Goal: Task Accomplishment & Management: Manage account settings

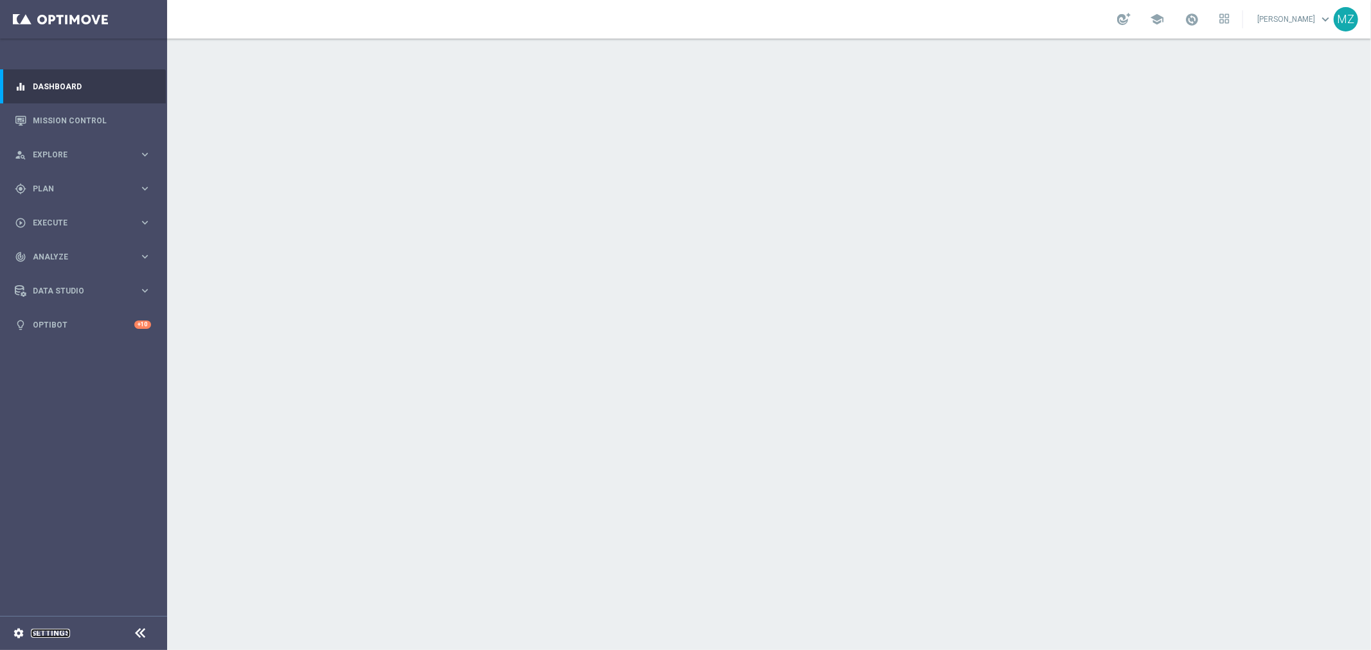
click at [40, 634] on link "Settings" at bounding box center [50, 634] width 39 height 8
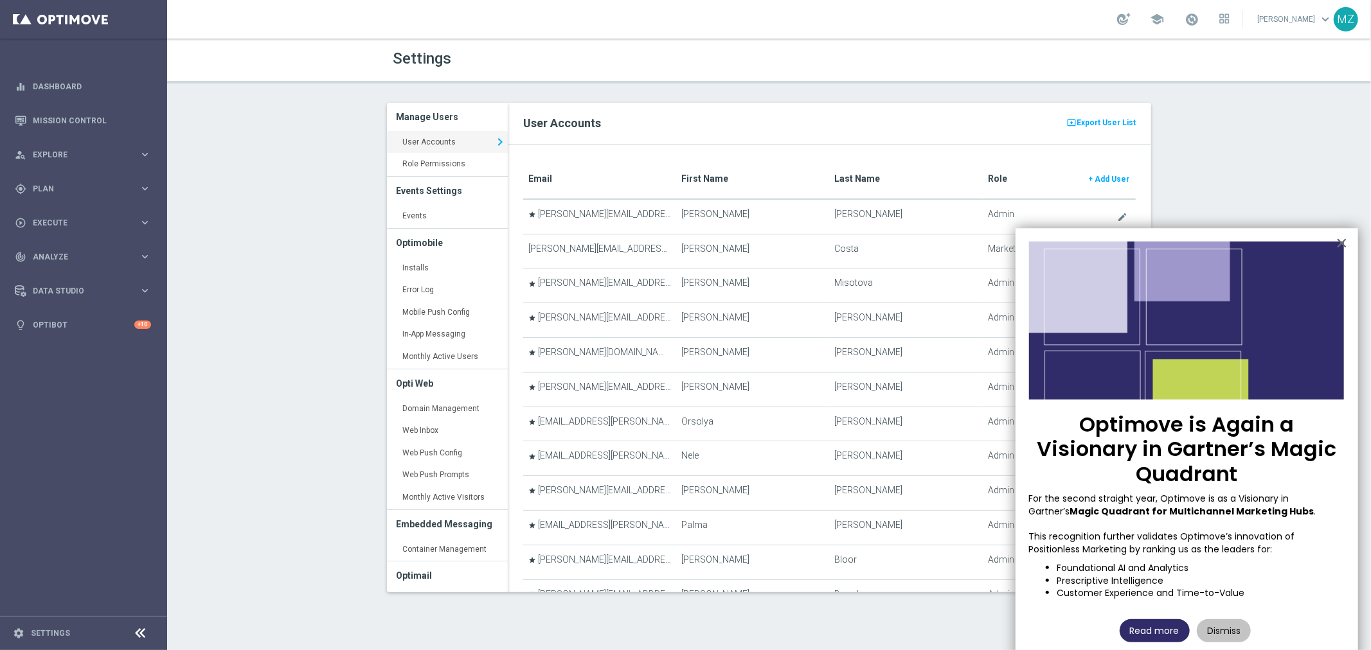
click at [1160, 620] on button "Read more" at bounding box center [1155, 631] width 70 height 23
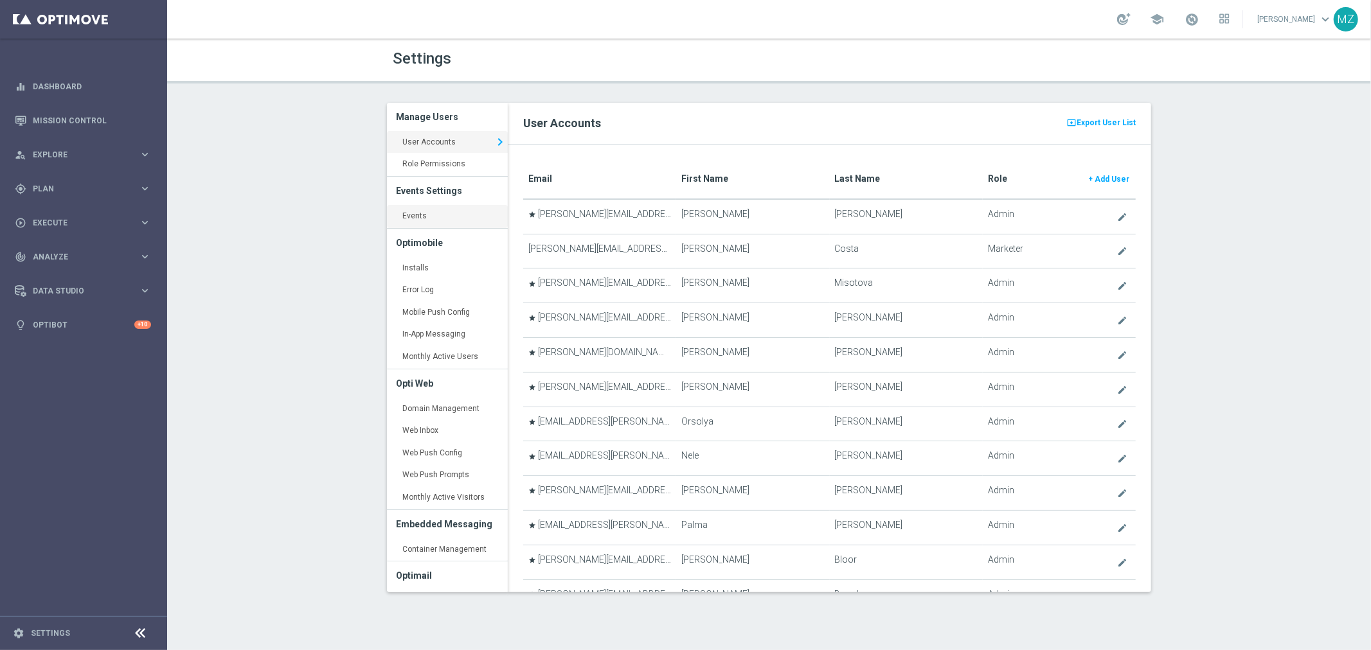
click at [447, 220] on link "Events keyboard_arrow_right" at bounding box center [447, 216] width 121 height 23
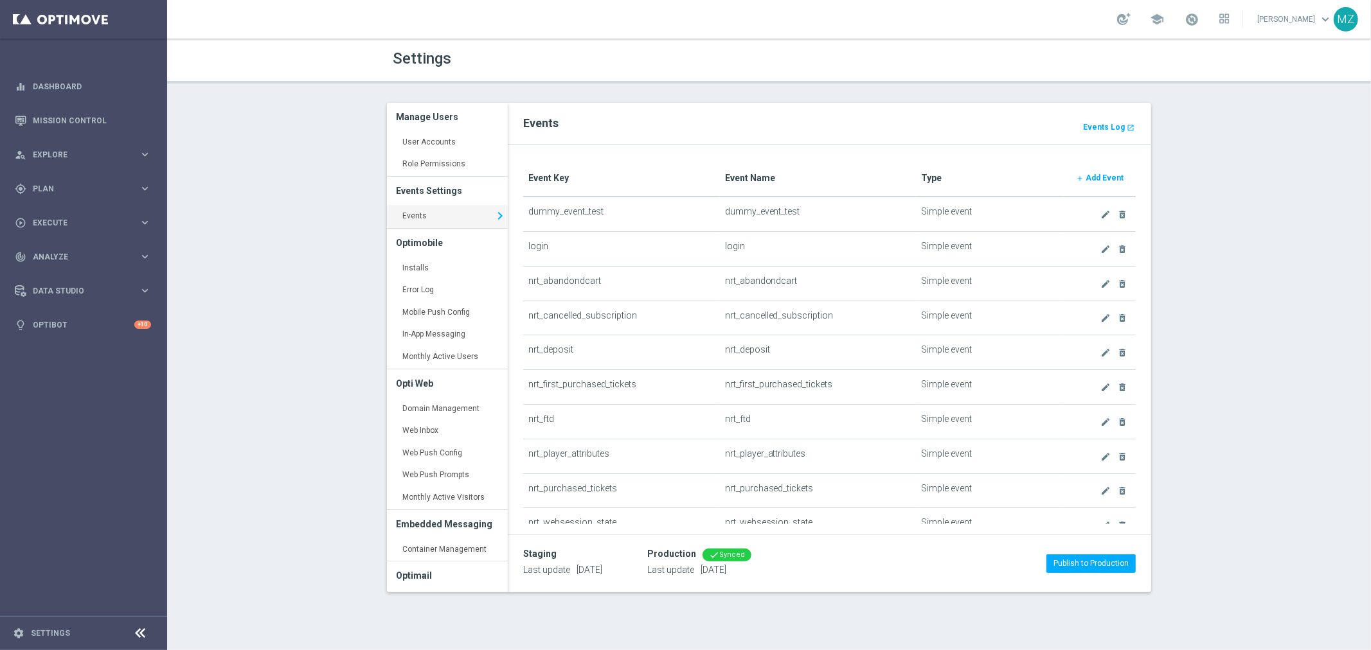
click at [1098, 174] on b "Add Event" at bounding box center [1105, 178] width 38 height 9
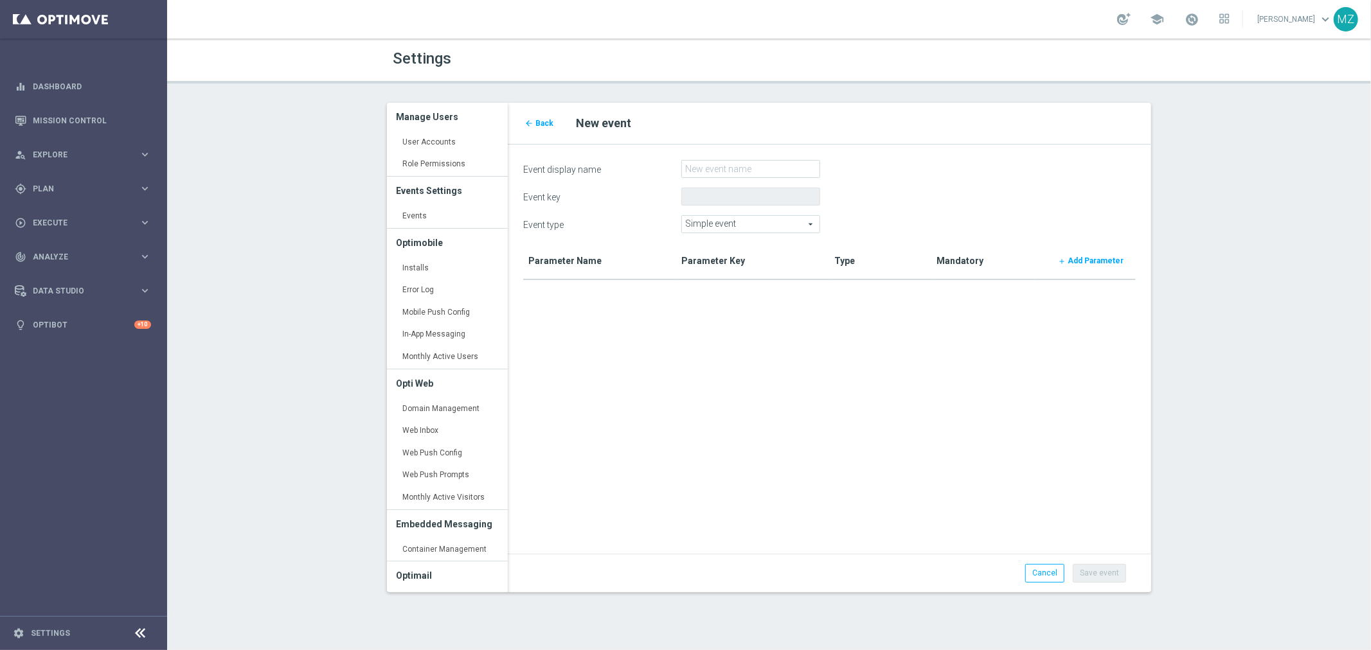
click at [796, 223] on span "Simple event" at bounding box center [751, 224] width 138 height 17
click at [782, 271] on span "Uncompleted sequence" at bounding box center [750, 276] width 125 height 10
type input "Uncompleted sequence"
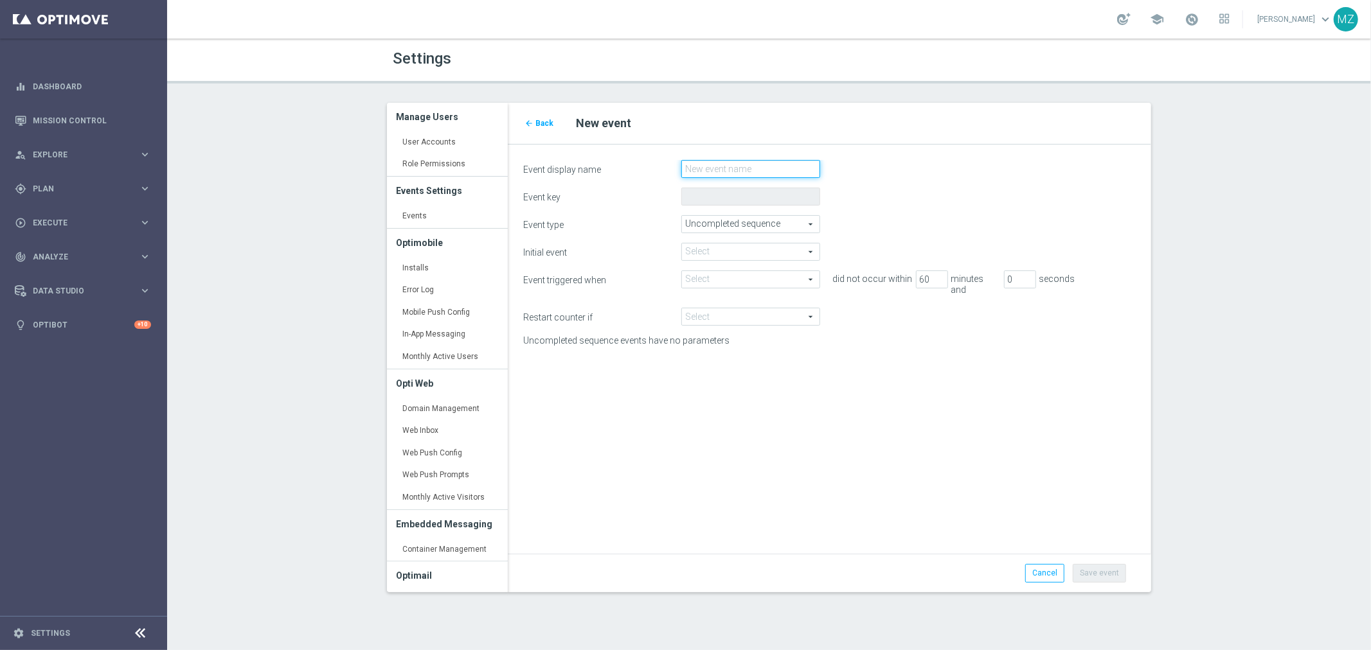
click at [762, 170] on input "Event display name" at bounding box center [750, 169] width 139 height 18
click at [729, 251] on span at bounding box center [751, 252] width 138 height 17
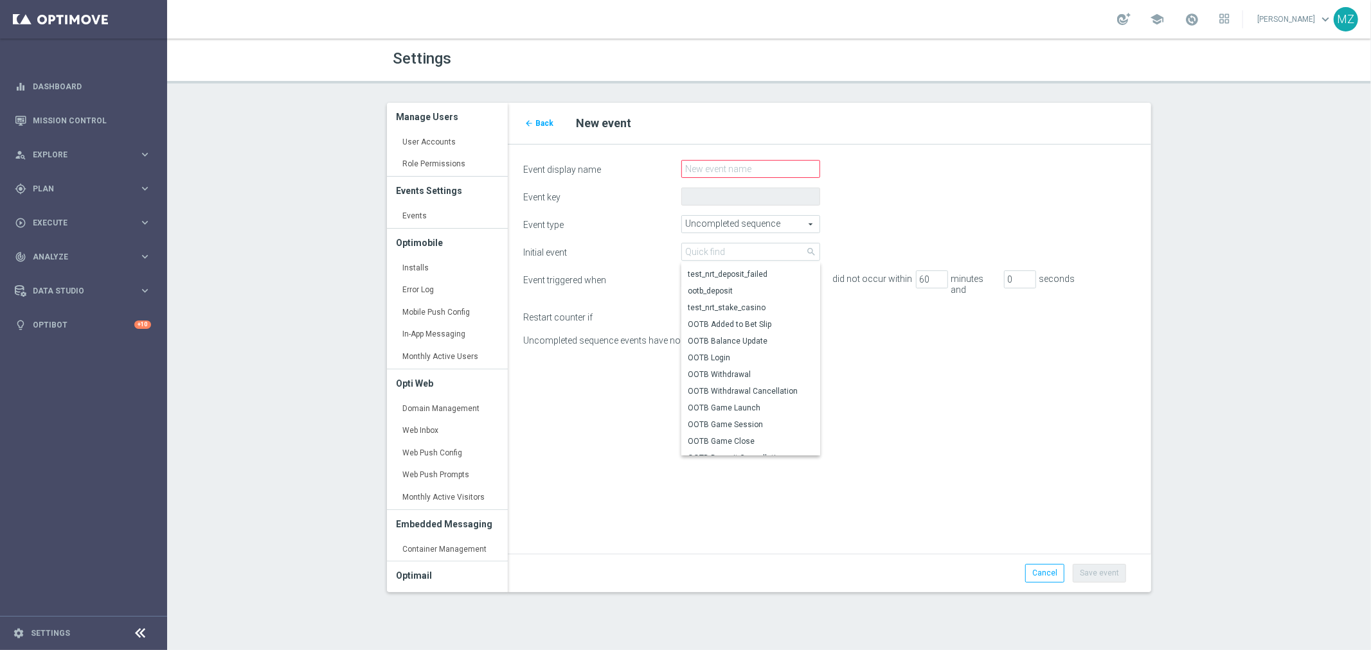
scroll to position [210, 0]
click at [981, 359] on form "Event display name Event key Event type Uncompleted sequence Uncompleted sequen…" at bounding box center [829, 363] width 613 height 407
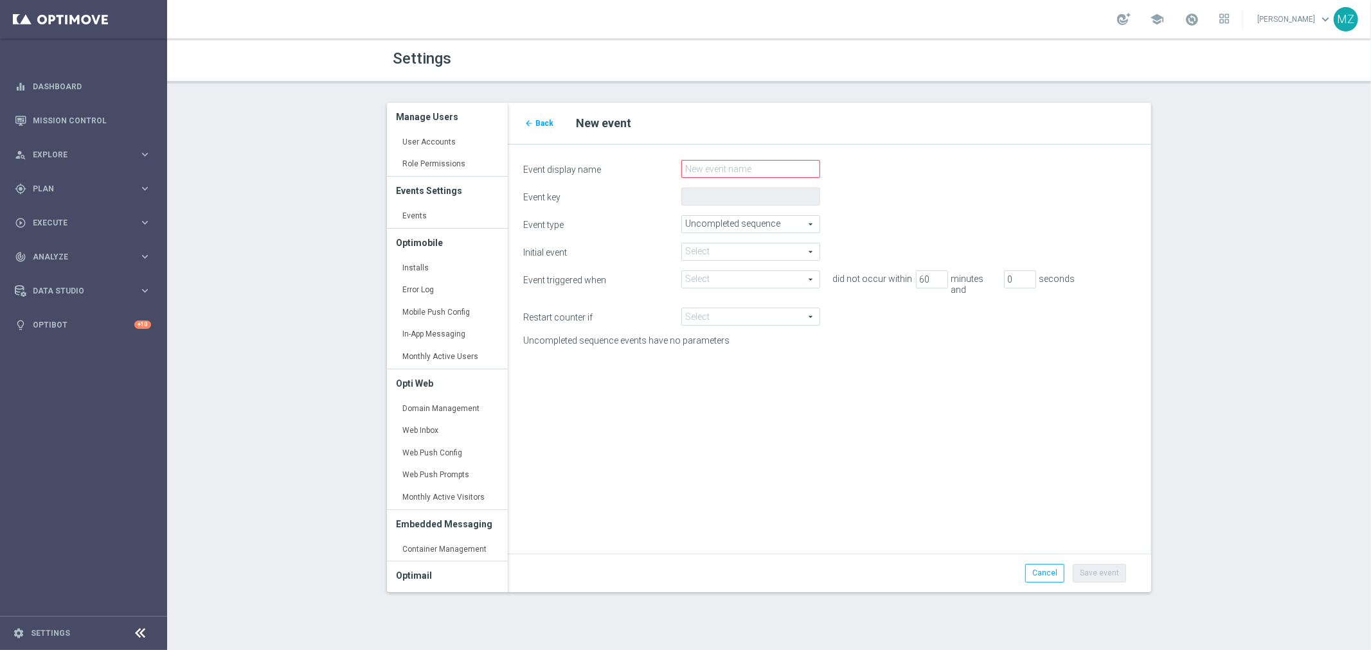
click at [668, 336] on label "Uncompleted sequence events have no parameters" at bounding box center [646, 341] width 264 height 11
drag, startPoint x: 521, startPoint y: 329, endPoint x: 693, endPoint y: 339, distance: 171.9
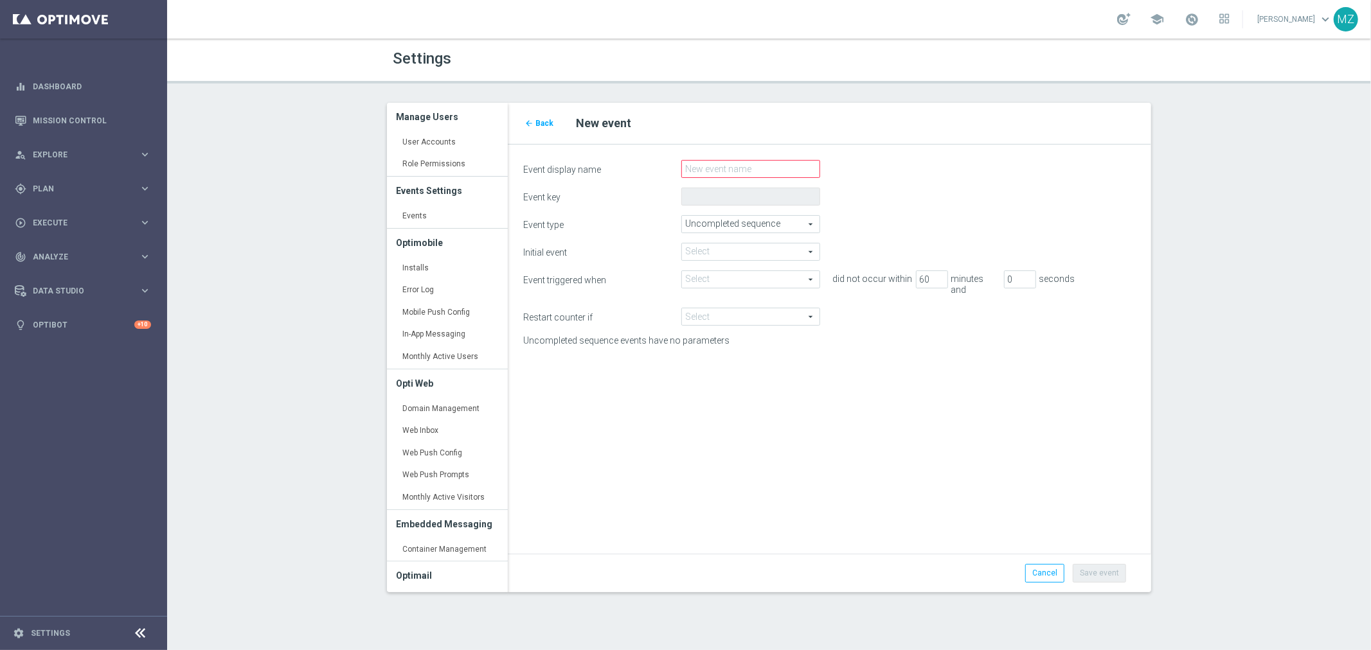
click at [693, 339] on div "Event display name Event key Event type Uncompleted sequence Uncompleted sequen…" at bounding box center [830, 364] width 644 height 438
click at [85, 163] on div "person_search Explore keyboard_arrow_right" at bounding box center [83, 155] width 166 height 34
click at [64, 348] on div "gps_fixed Plan" at bounding box center [77, 343] width 124 height 12
click at [77, 253] on span "Templates" at bounding box center [80, 254] width 92 height 8
click at [68, 273] on link "Optimail" at bounding box center [87, 273] width 94 height 10
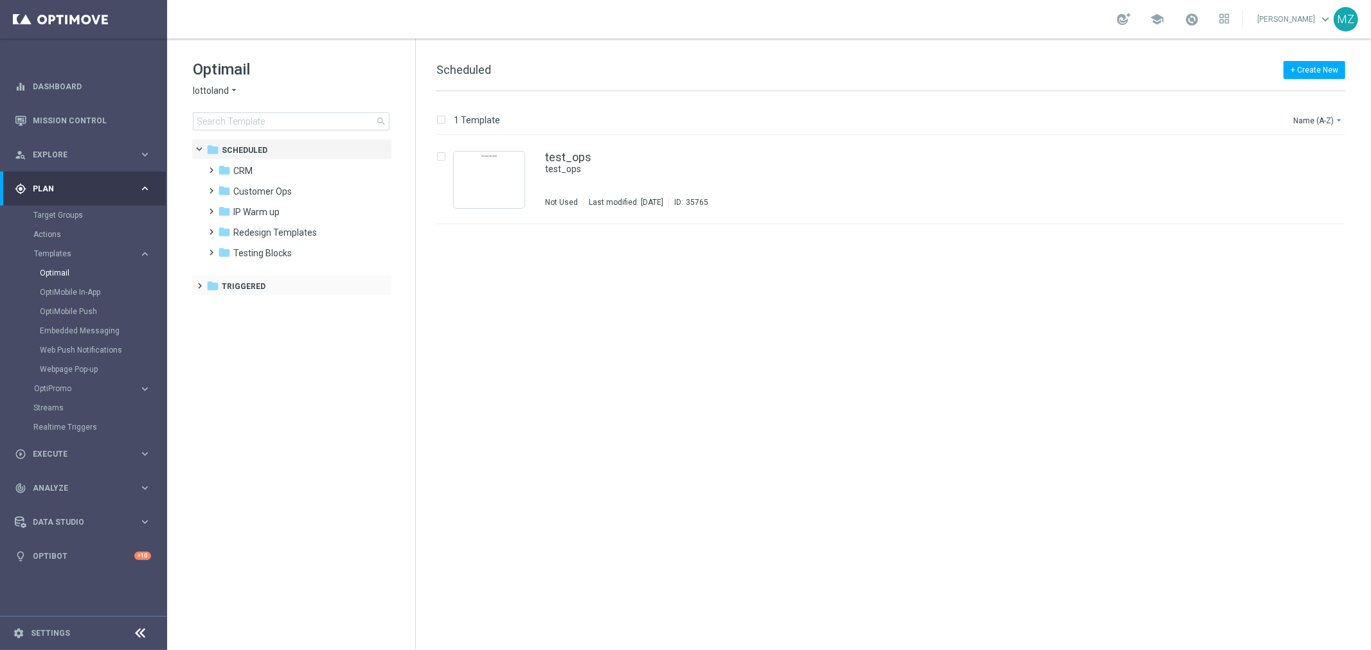
click at [200, 282] on span at bounding box center [198, 280] width 6 height 5
click at [210, 303] on span at bounding box center [209, 300] width 6 height 5
click at [225, 345] on span at bounding box center [222, 341] width 6 height 5
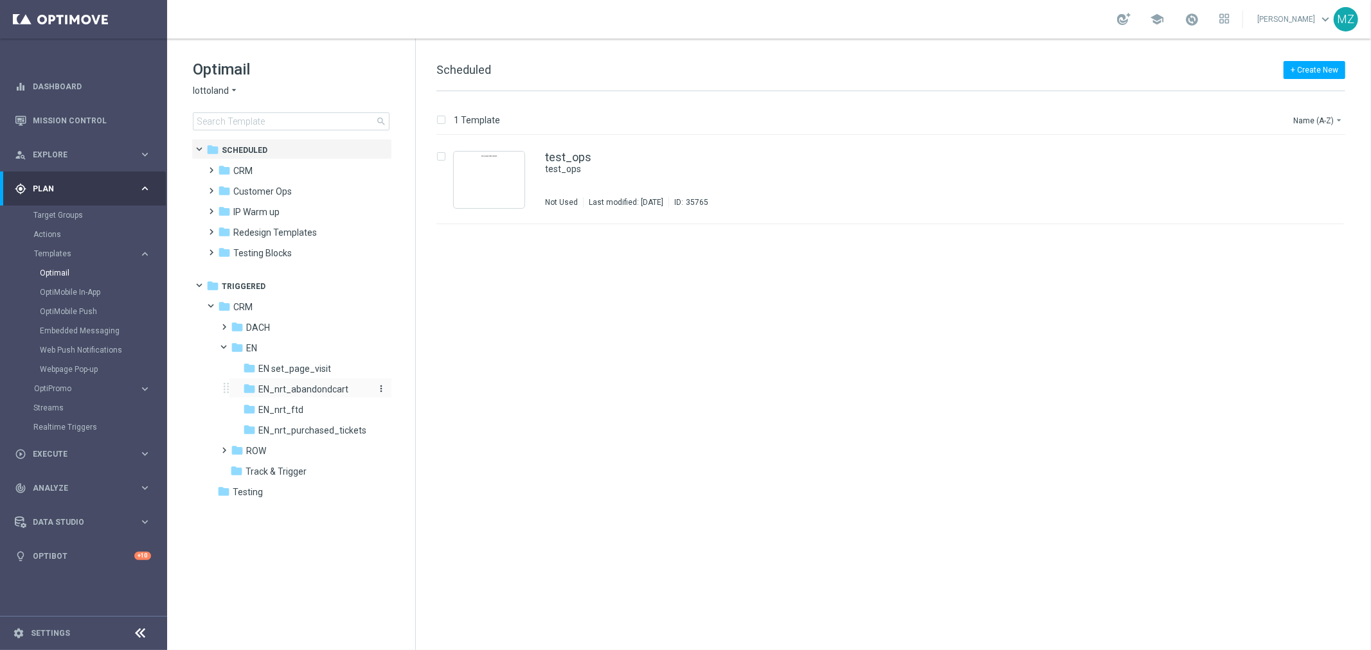
click at [317, 392] on span "EN_nrt_abandondcart" at bounding box center [303, 390] width 90 height 12
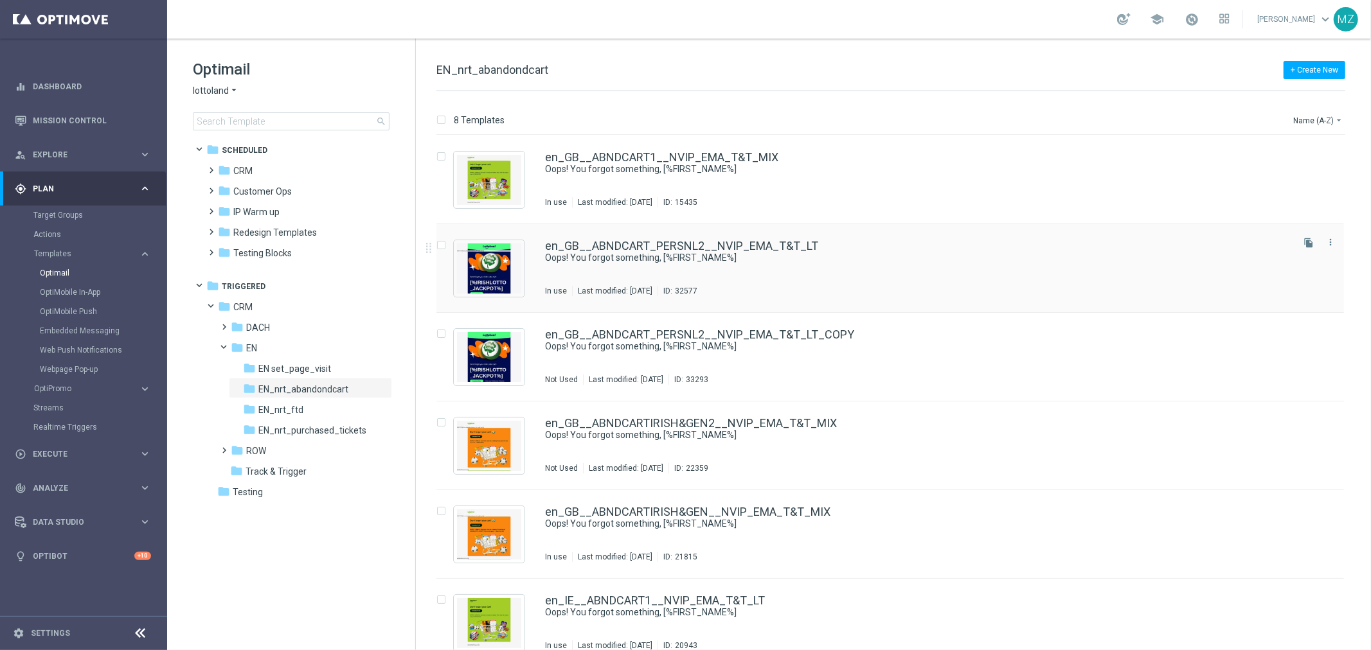
click at [866, 267] on div "en_GB__ABNDCART_PERSNL2__NVIP_EMA_T&T_LT Oops! You forgot something, [%FIRST_NA…" at bounding box center [917, 268] width 745 height 56
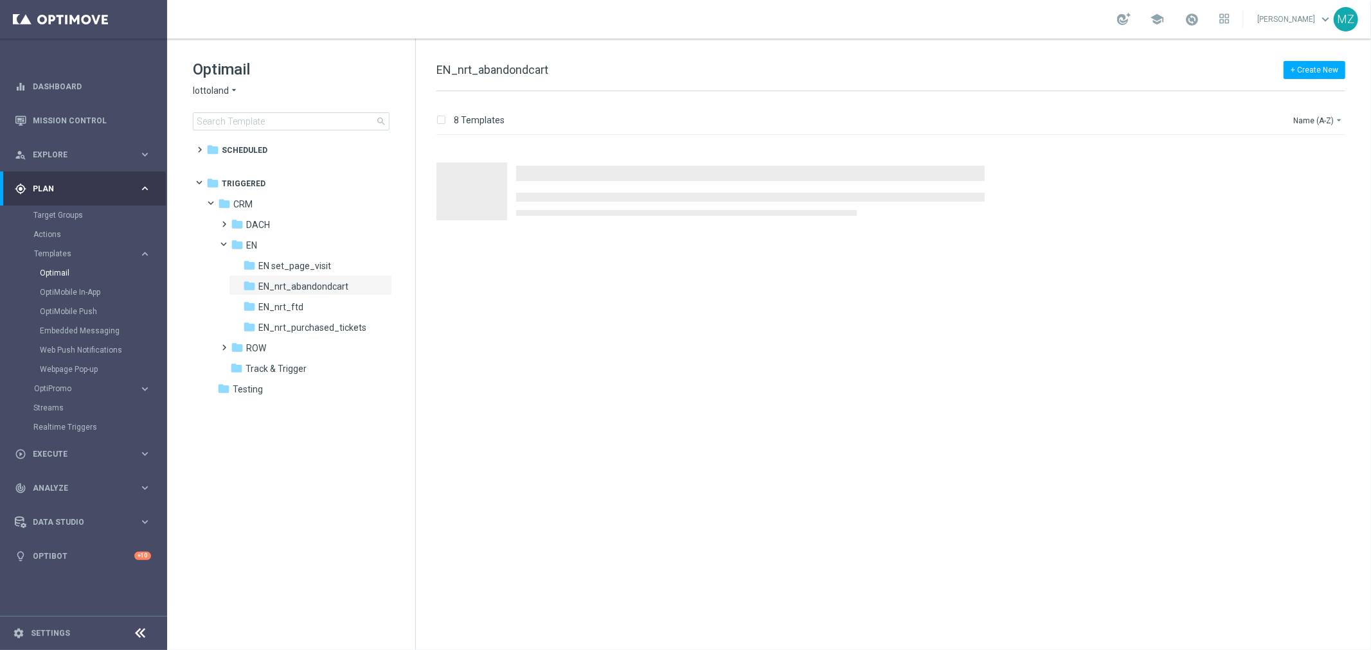
click at [215, 87] on span "lottoland" at bounding box center [211, 91] width 36 height 12
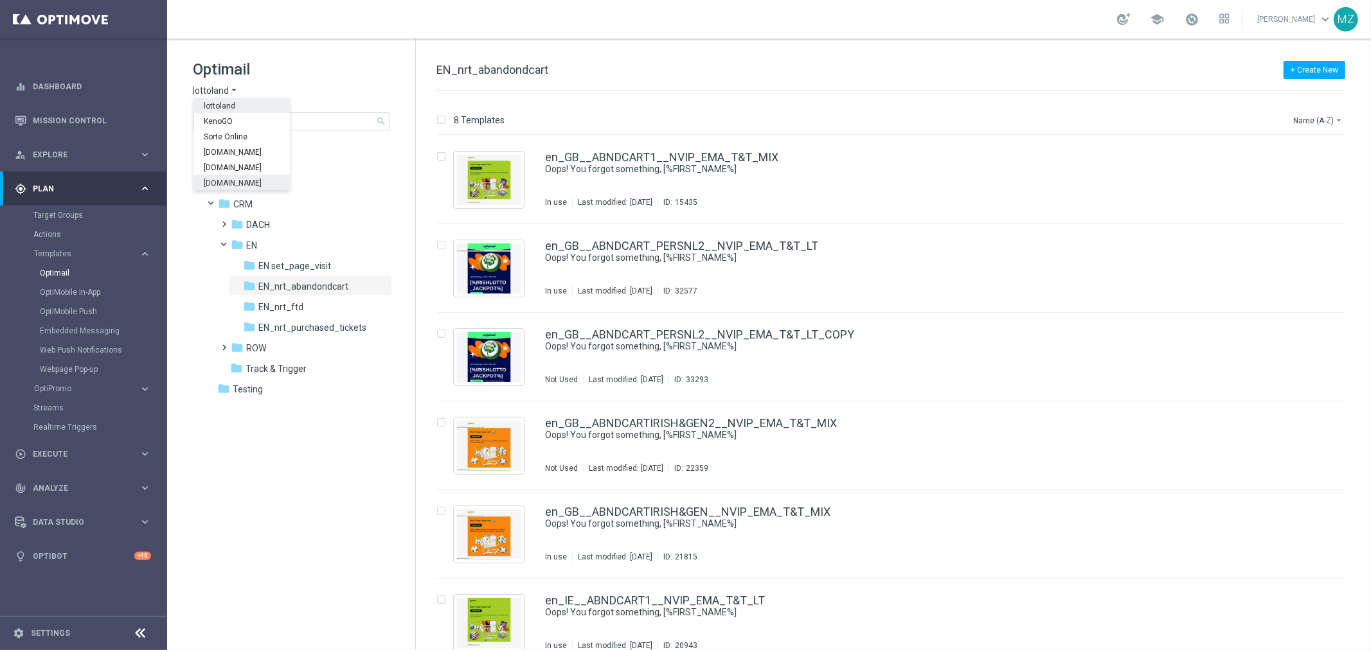
click at [0, 0] on span "[DOMAIN_NAME]" at bounding box center [0, 0] width 0 height 0
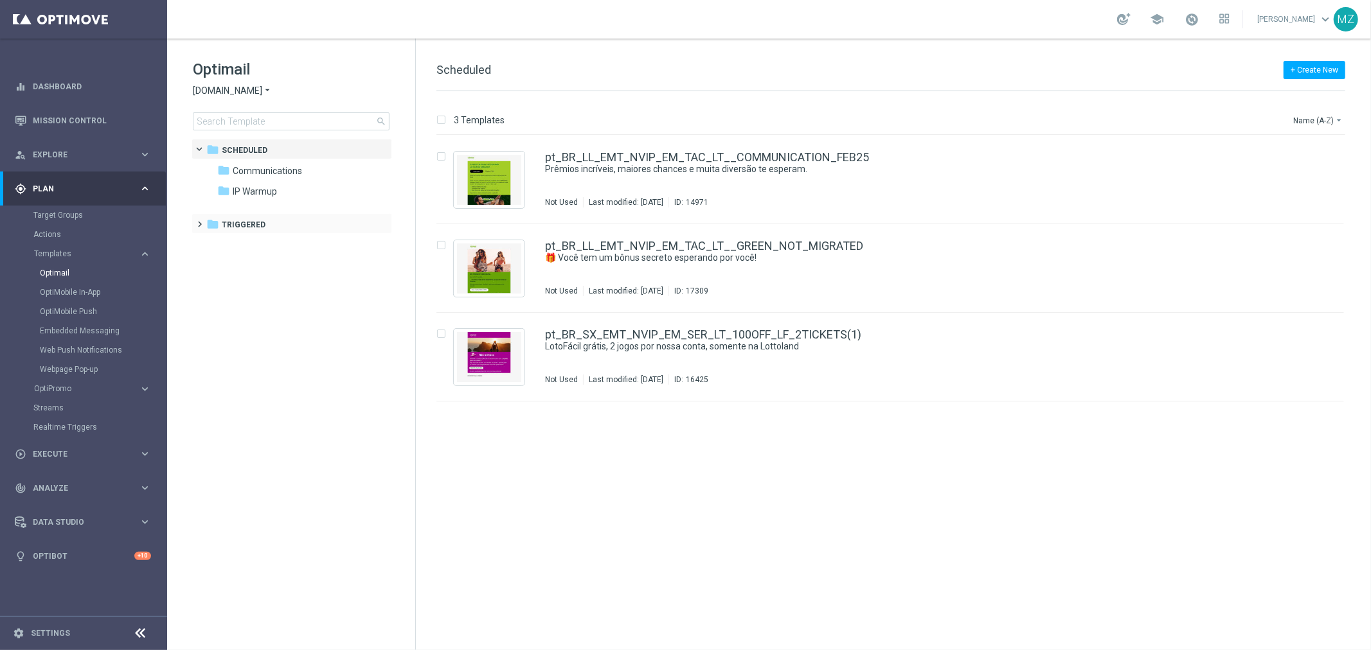
click at [199, 219] on span at bounding box center [198, 218] width 6 height 5
click at [204, 241] on div "folder CRM more_vert" at bounding box center [297, 244] width 189 height 21
click at [212, 242] on span at bounding box center [209, 239] width 6 height 5
click at [219, 262] on span at bounding box center [222, 259] width 6 height 5
click at [318, 290] on span "ROW nrt_abandondcart" at bounding box center [306, 287] width 96 height 12
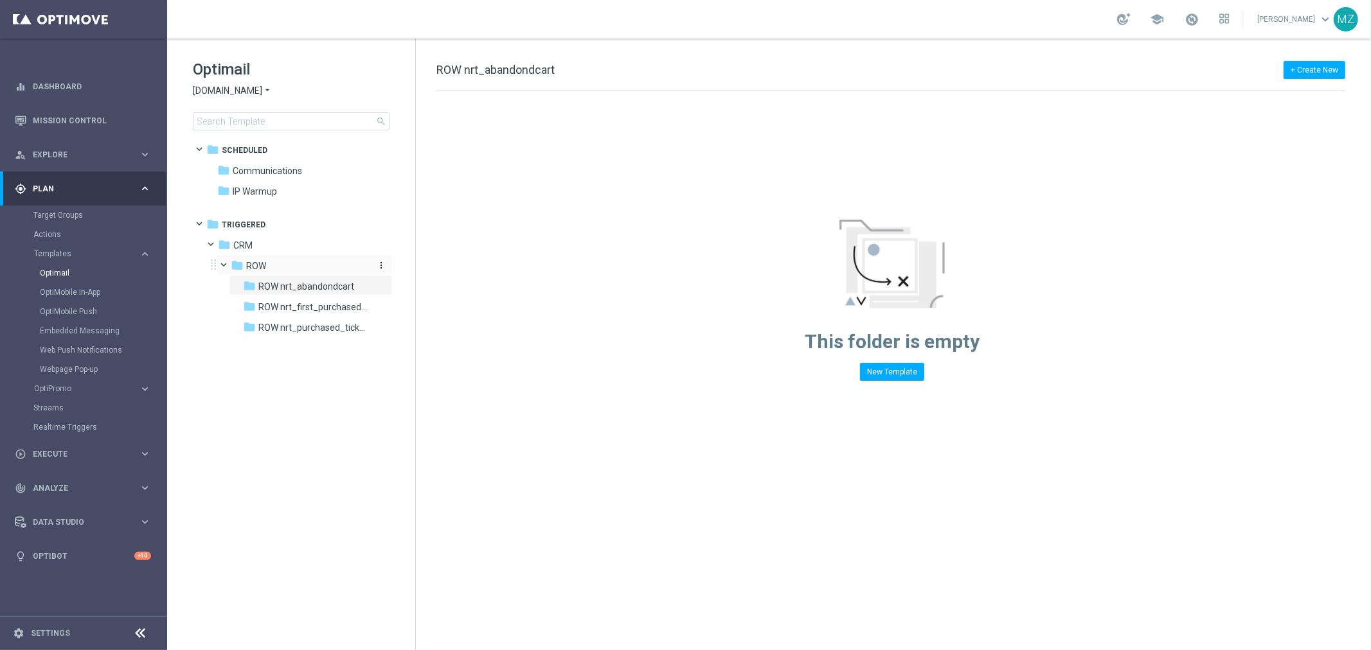
click at [261, 272] on div "folder ROW" at bounding box center [299, 266] width 137 height 15
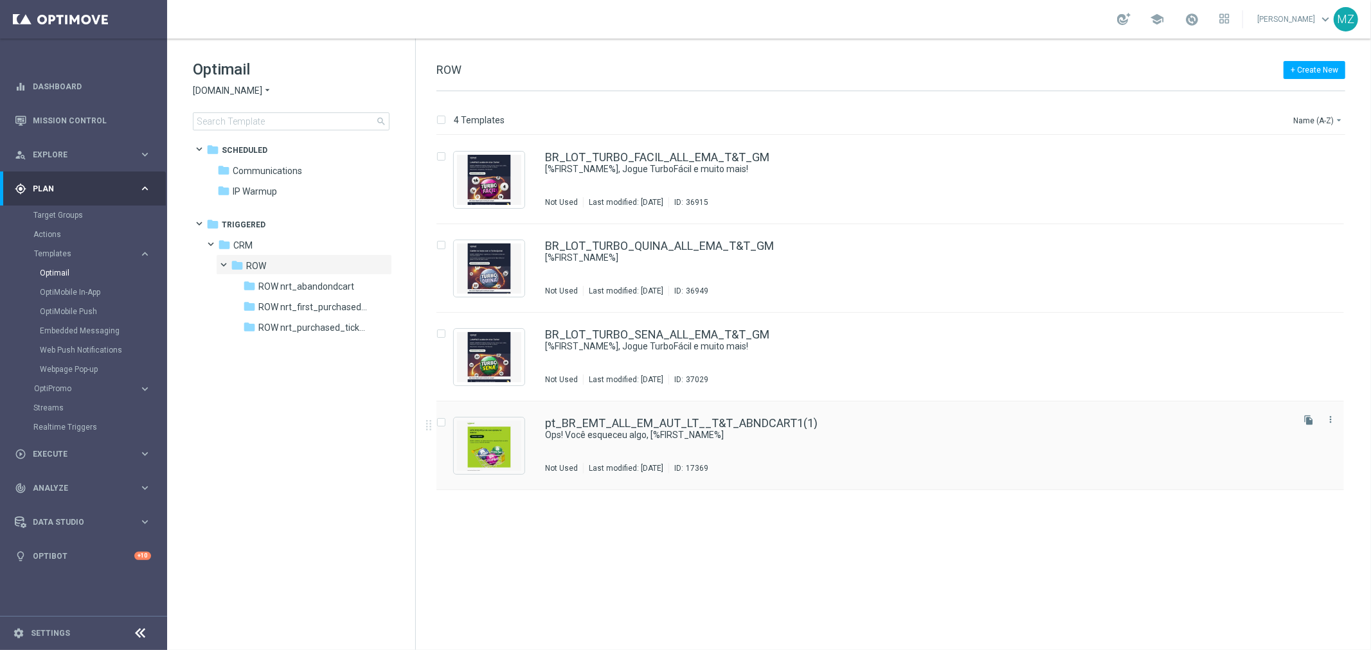
click at [845, 454] on div "pt_BR_EMT_ALL_EM_AUT_LT__T&T_ABNDCART1(1) Ops! Você esqueceu algo, [%FIRST_NAME…" at bounding box center [917, 446] width 745 height 56
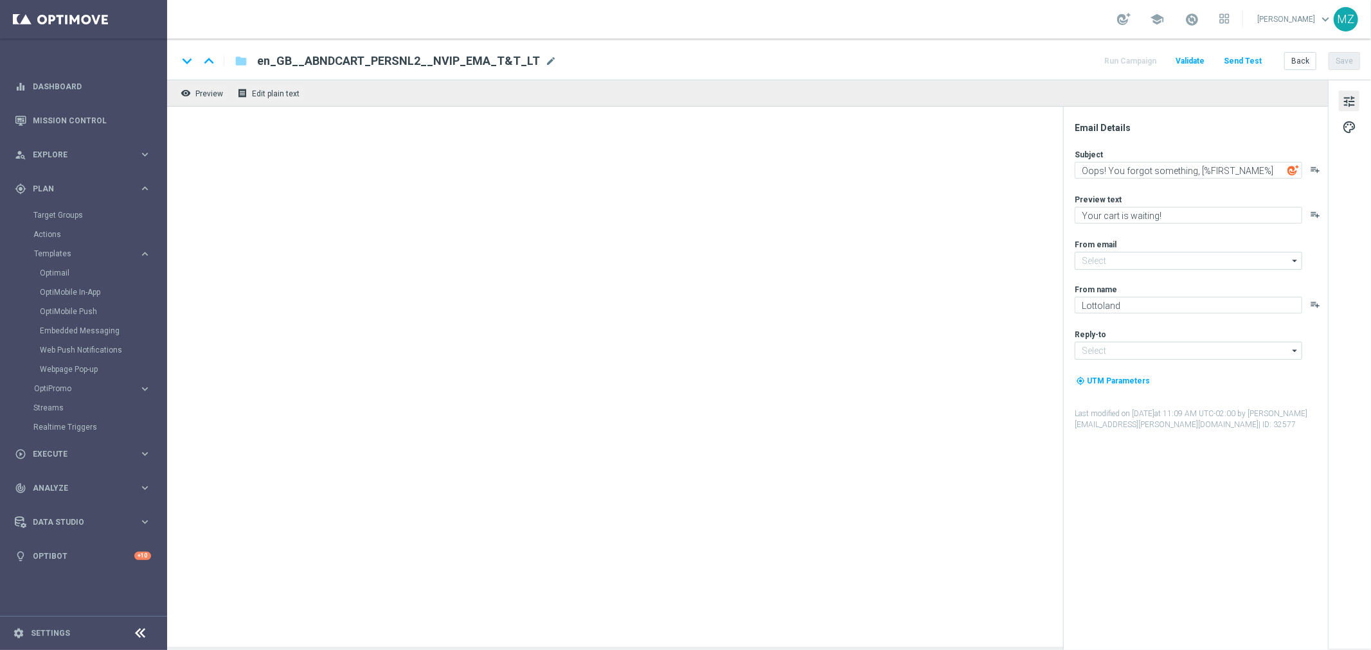
type input "[EMAIL_ADDRESS][DOMAIN_NAME]"
type textarea "Ops! Você esqueceu algo, [%FIRST_NAME%]"
type textarea "Seu carrinho está esperando!"
type input "[EMAIL_ADDRESS][DOMAIN_NAME]"
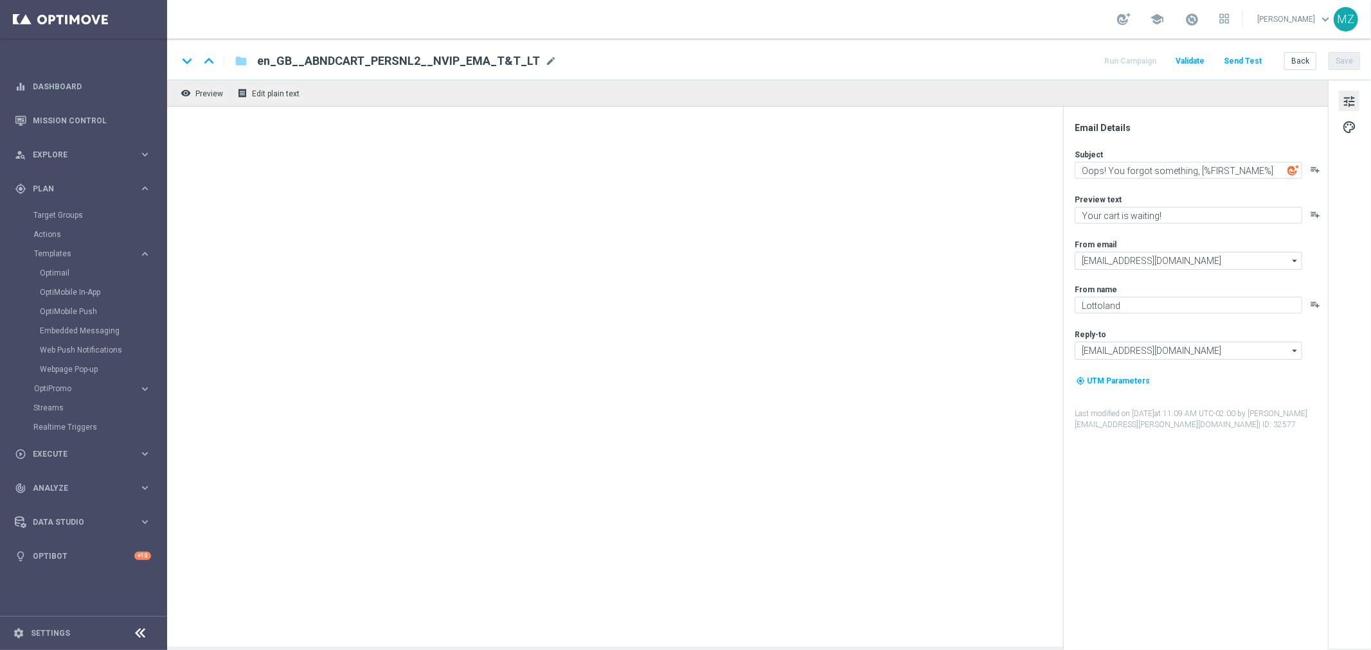
type input "[EMAIL_ADDRESS][DOMAIN_NAME]"
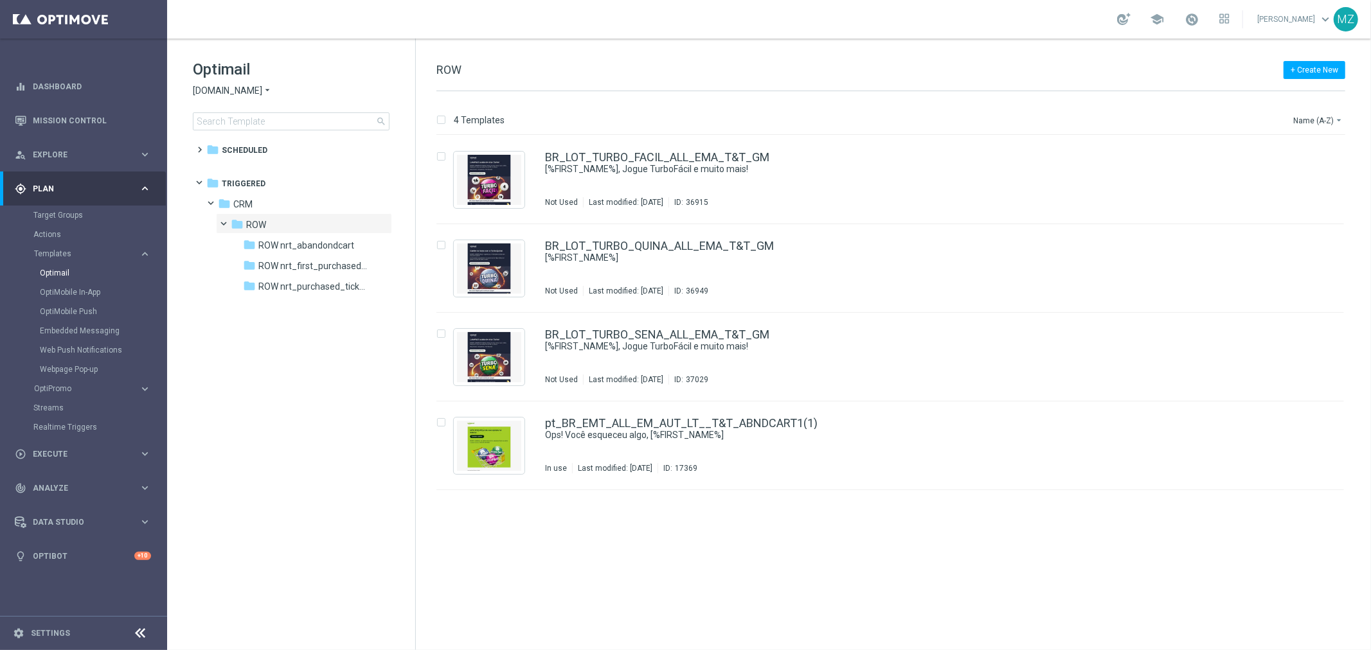
click at [67, 222] on div "Target Groups" at bounding box center [99, 215] width 132 height 19
click at [62, 215] on link "Target Groups" at bounding box center [83, 215] width 100 height 10
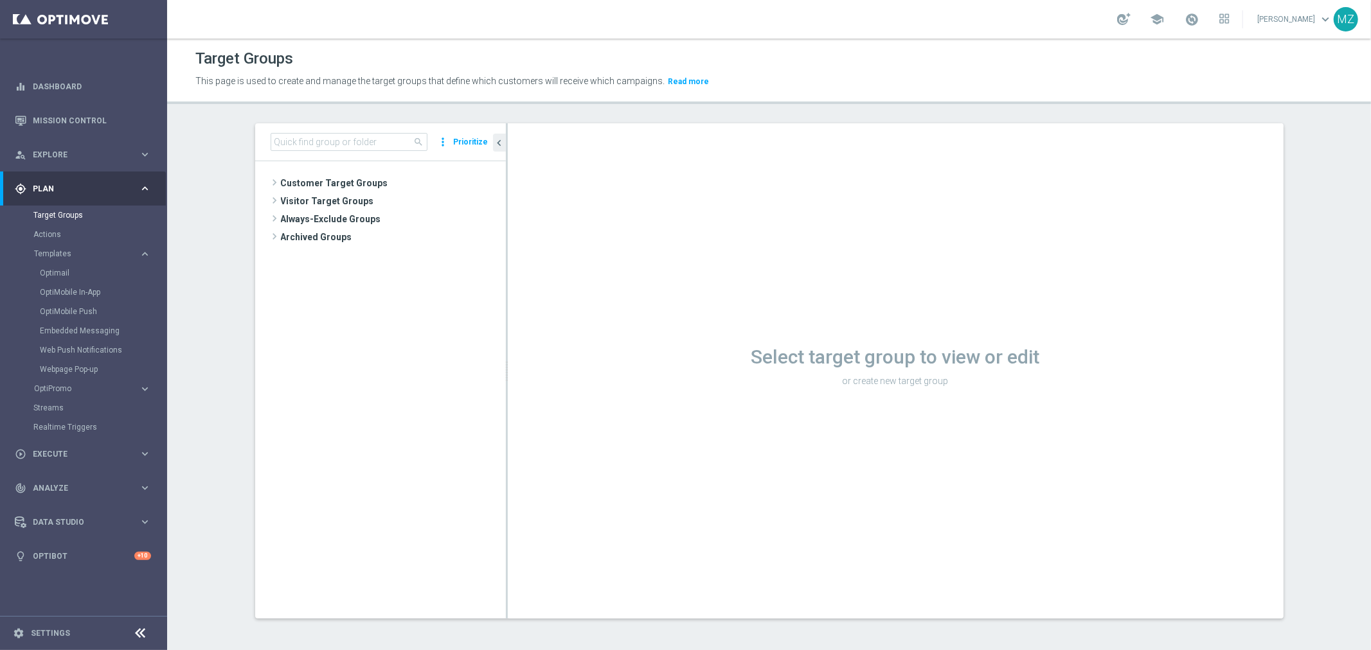
click at [79, 206] on div "Target Groups" at bounding box center [99, 215] width 132 height 19
